Goal: Navigation & Orientation: Find specific page/section

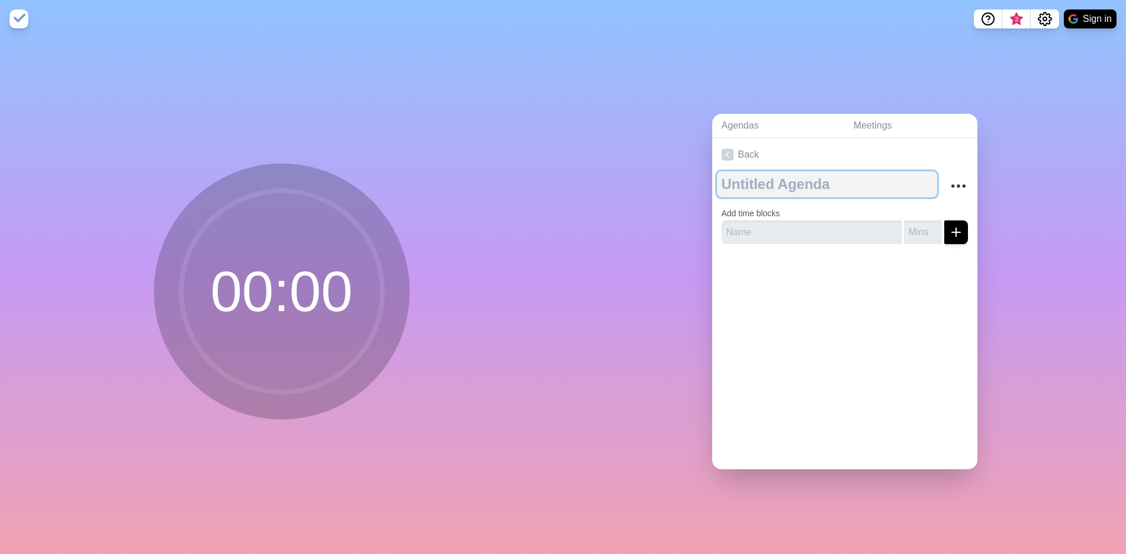
click at [774, 188] on textarea at bounding box center [827, 184] width 220 height 26
click at [1086, 13] on button "Sign in" at bounding box center [1090, 18] width 53 height 19
click at [1096, 20] on button "Sign in" at bounding box center [1090, 18] width 53 height 19
click at [1092, 17] on button "Sign in" at bounding box center [1090, 18] width 53 height 19
click at [1099, 17] on button "Sign in" at bounding box center [1090, 18] width 53 height 19
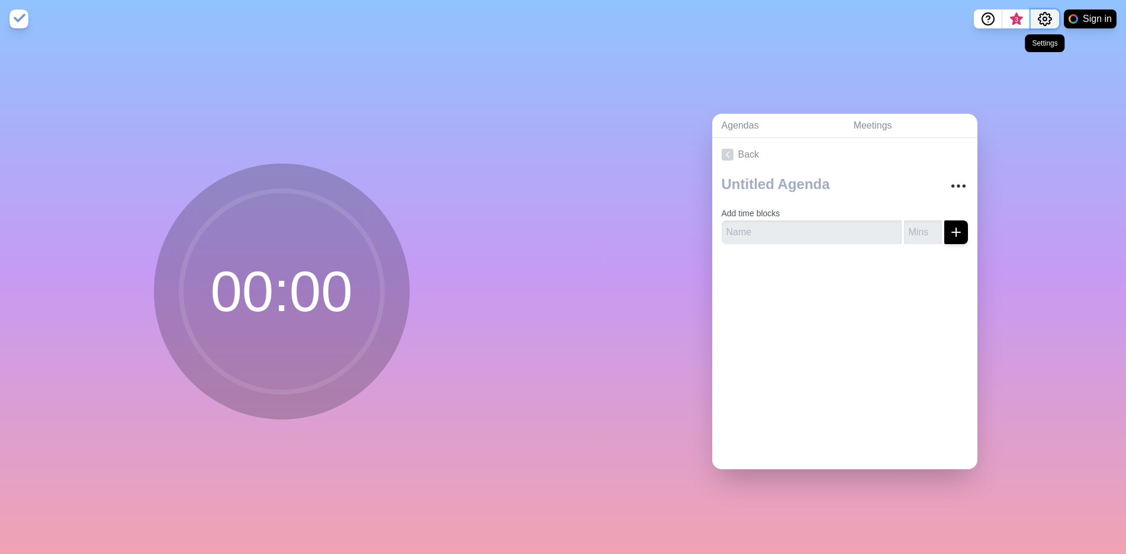
click at [1047, 11] on button "Settings" at bounding box center [1045, 18] width 28 height 19
click at [1053, 106] on div "Agendas Meetings Back Add time blocks" at bounding box center [844, 296] width 563 height 516
click at [1081, 21] on button "Sign in" at bounding box center [1090, 18] width 53 height 19
